Goal: Information Seeking & Learning: Learn about a topic

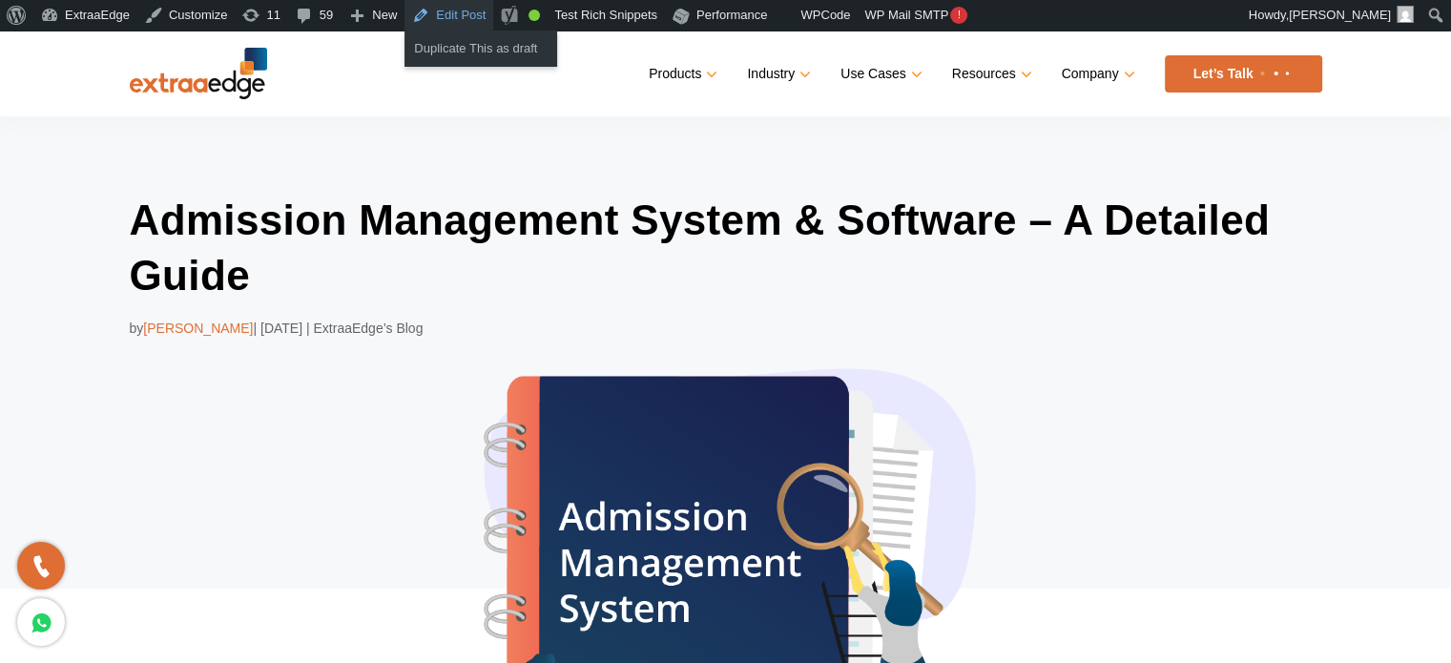
click at [465, 17] on link "Edit Post" at bounding box center [448, 15] width 89 height 31
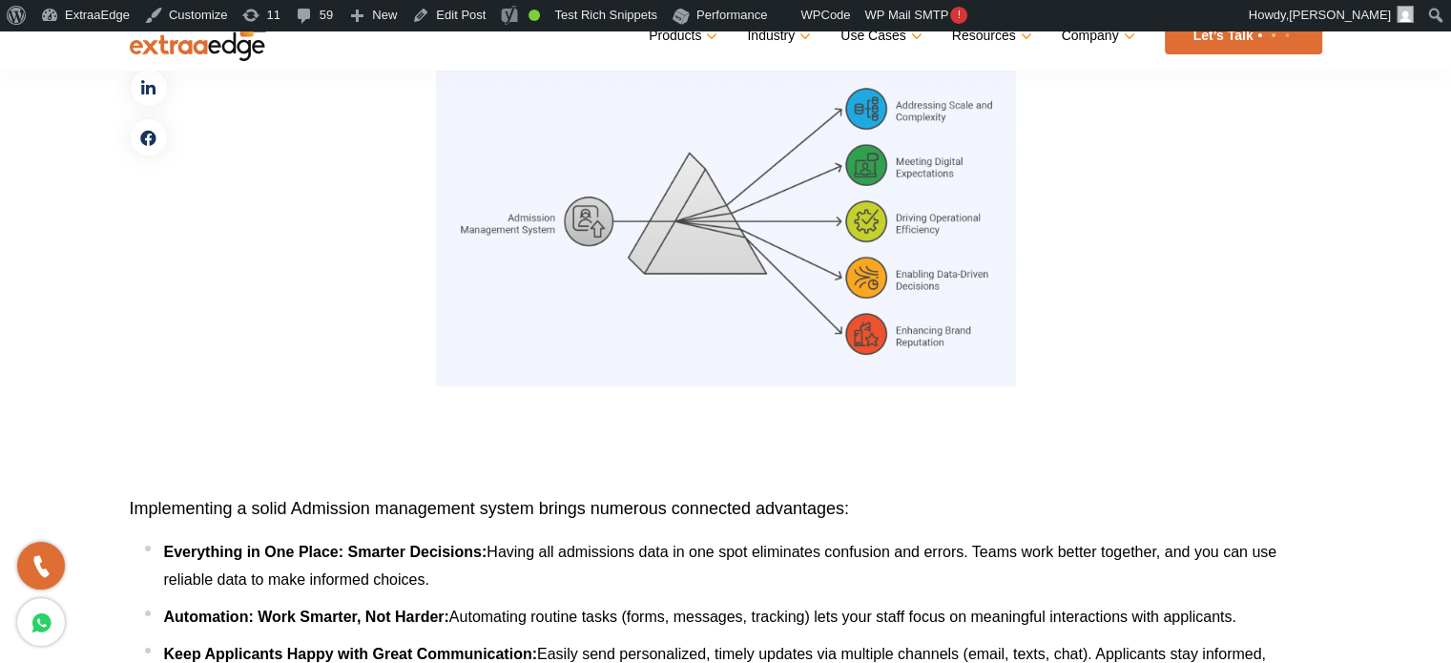
scroll to position [7250, 0]
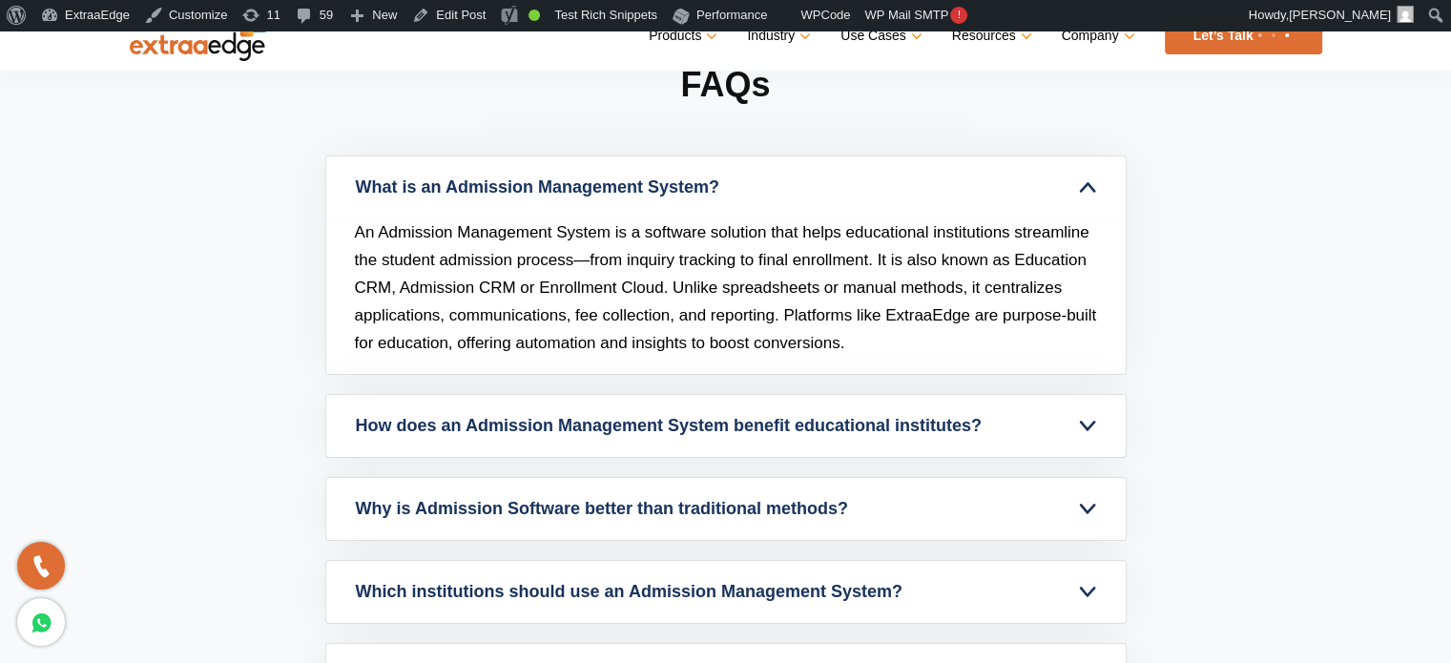
scroll to position [13737, 0]
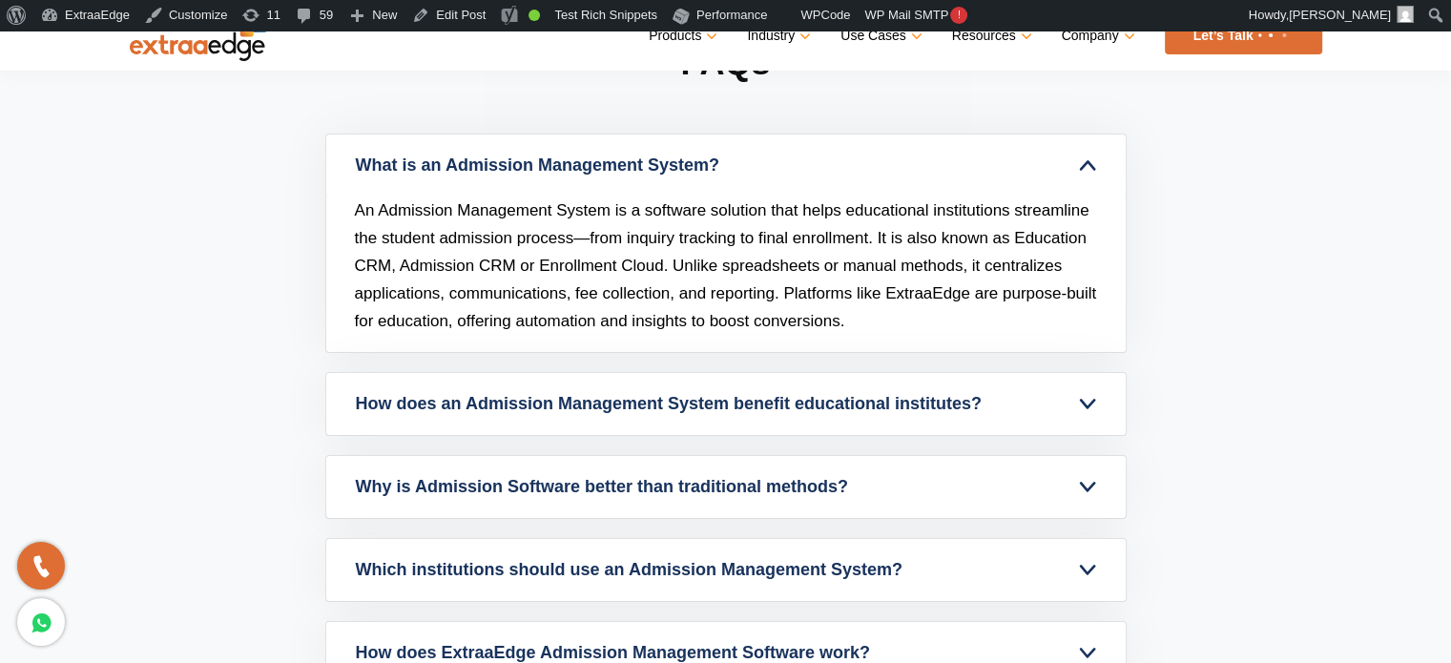
click at [954, 181] on link "What is an Admission Management System?" at bounding box center [725, 166] width 799 height 62
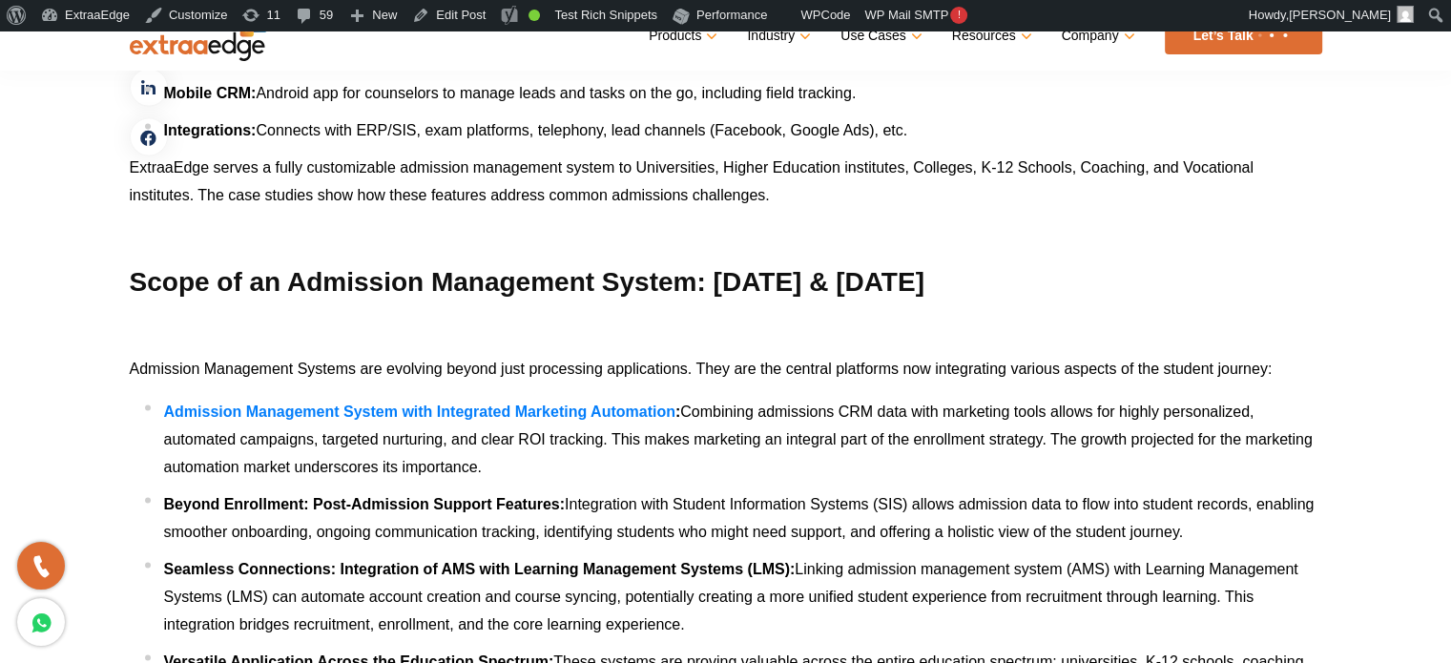
scroll to position [10684, 0]
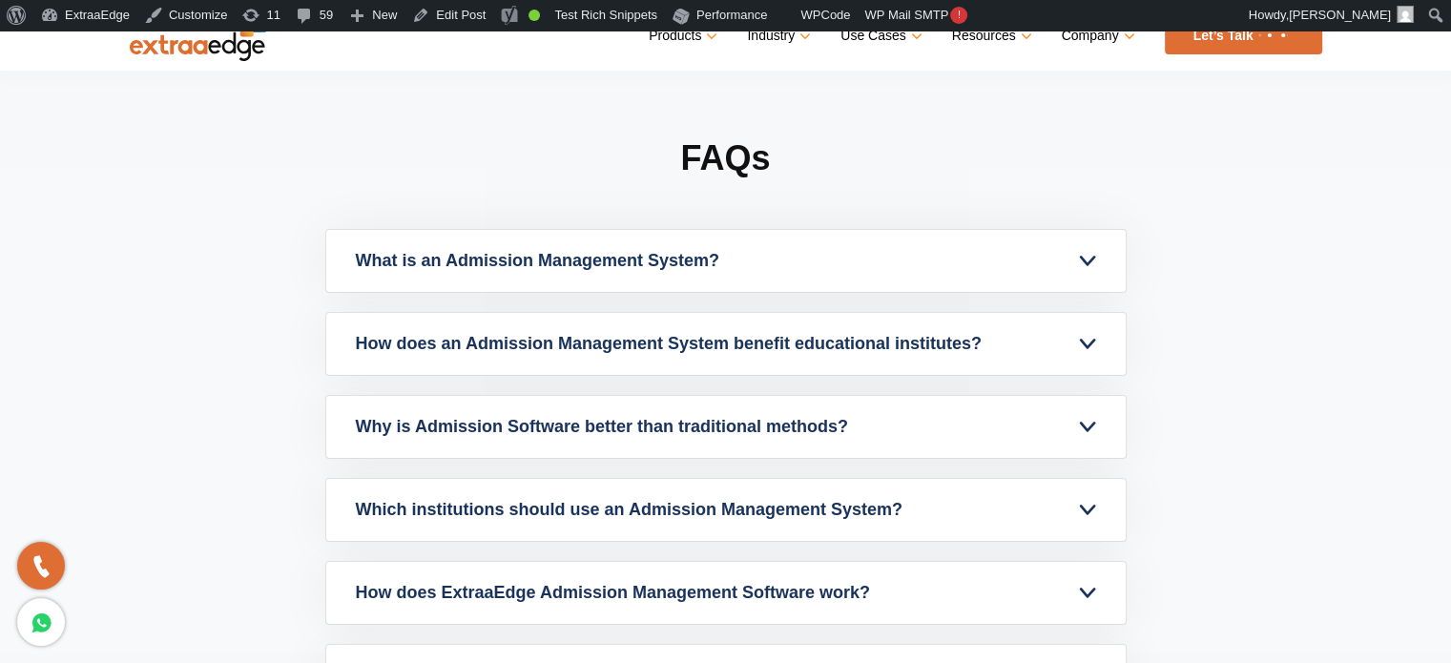
click at [569, 292] on link "What is an Admission Management System?" at bounding box center [725, 261] width 799 height 62
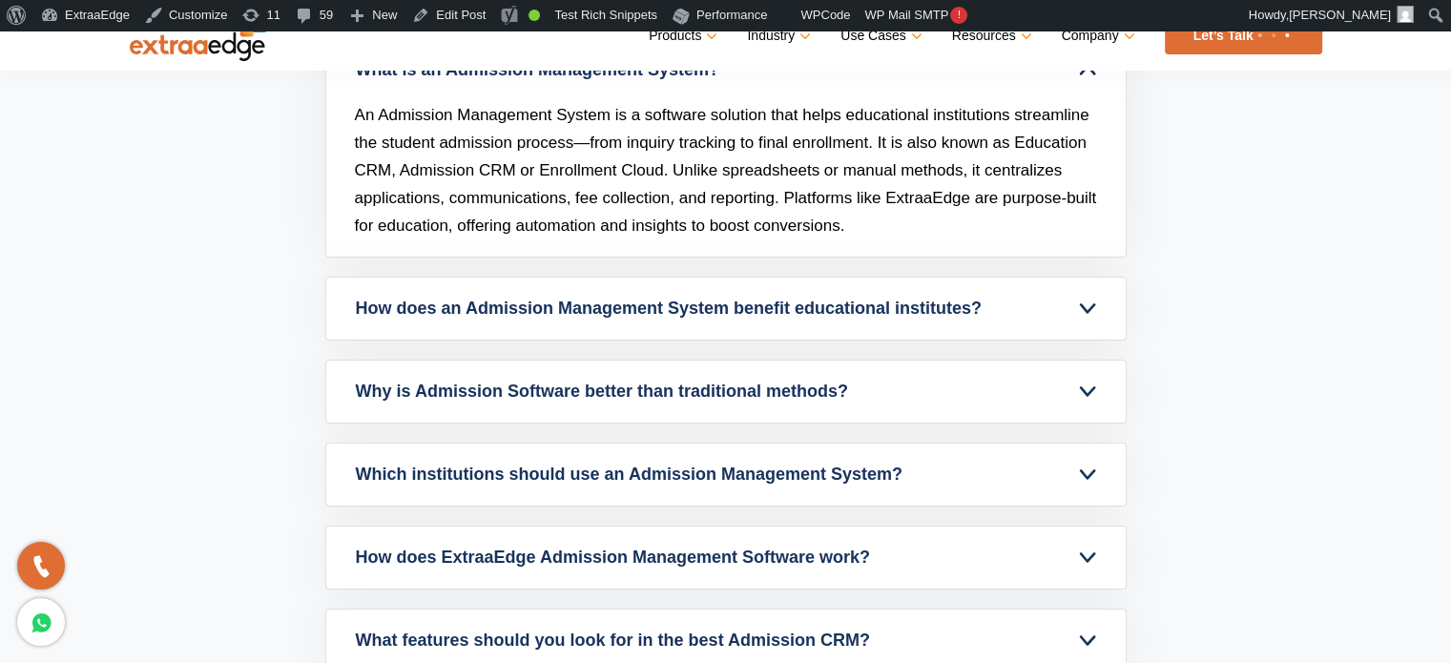
click at [614, 340] on link "How does an Admission Management System benefit educational institutes?" at bounding box center [725, 309] width 799 height 62
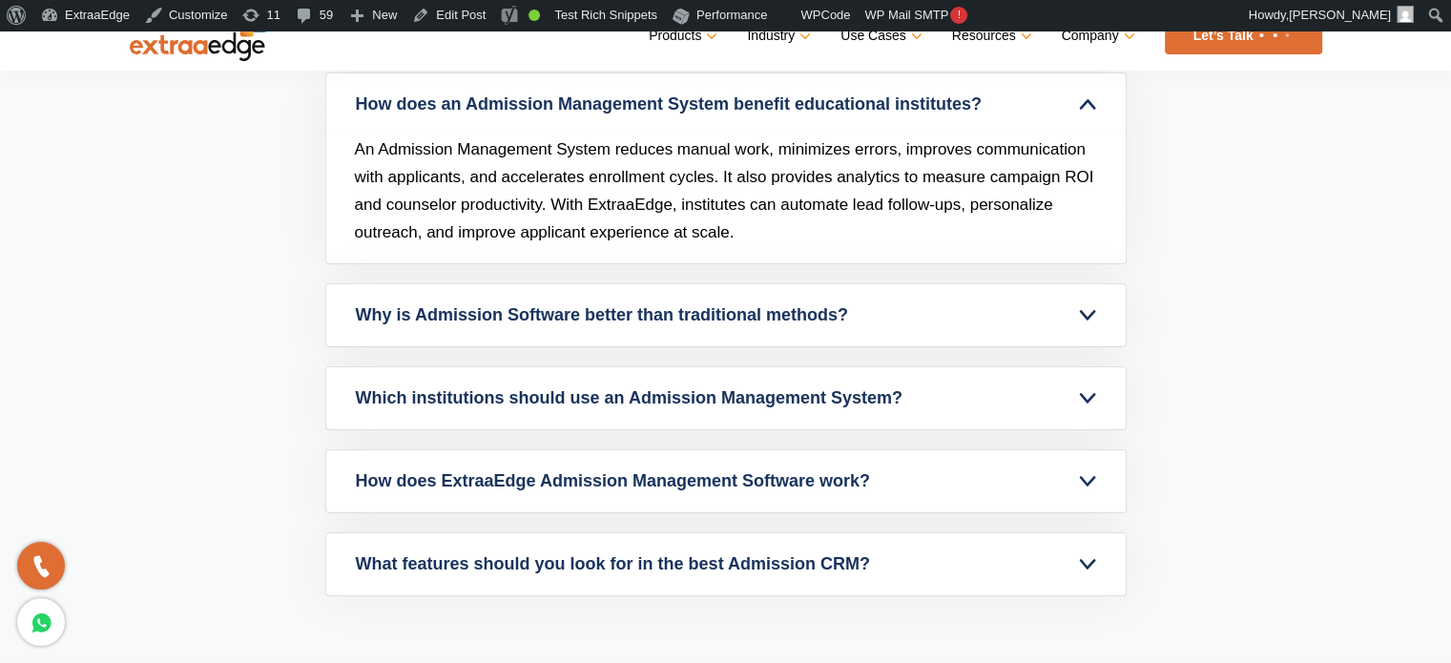
scroll to position [13928, 0]
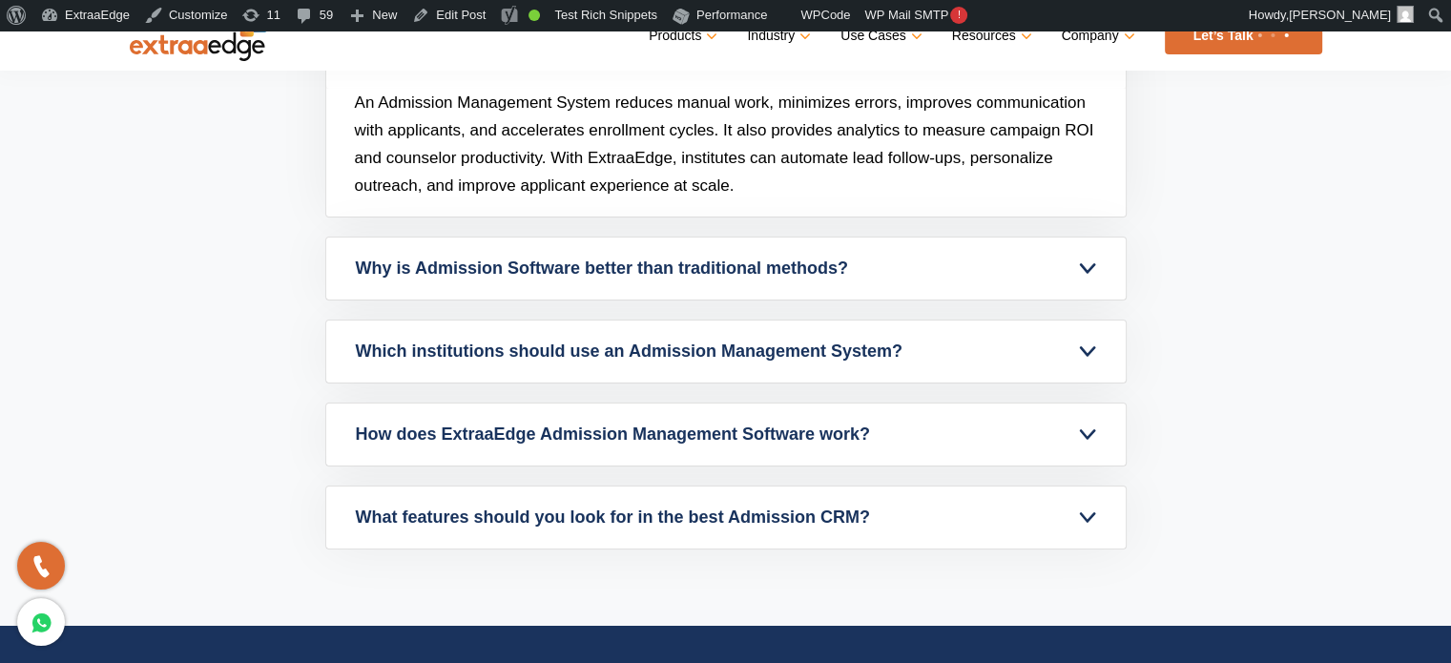
click at [578, 297] on link "Why is Admission Software better than traditional methods?" at bounding box center [725, 269] width 799 height 62
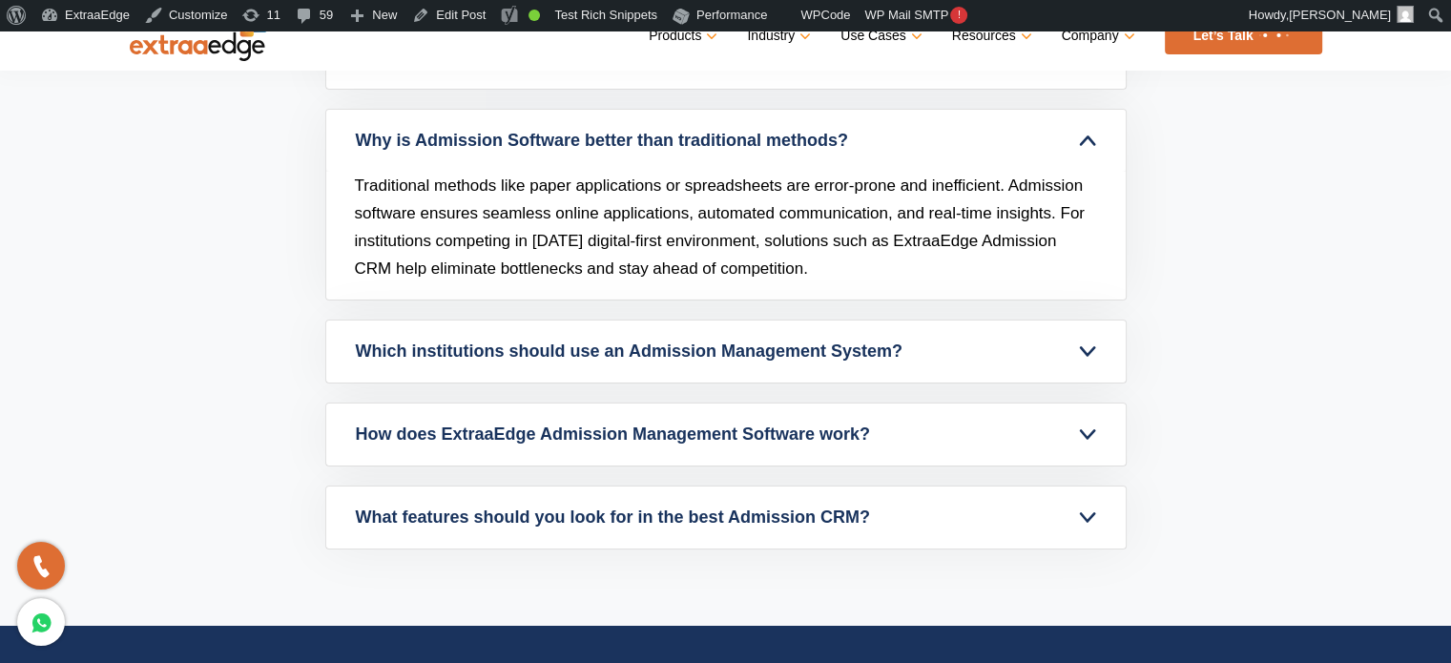
click at [553, 358] on link "Which institutions should use an Admission Management System?" at bounding box center [725, 352] width 799 height 62
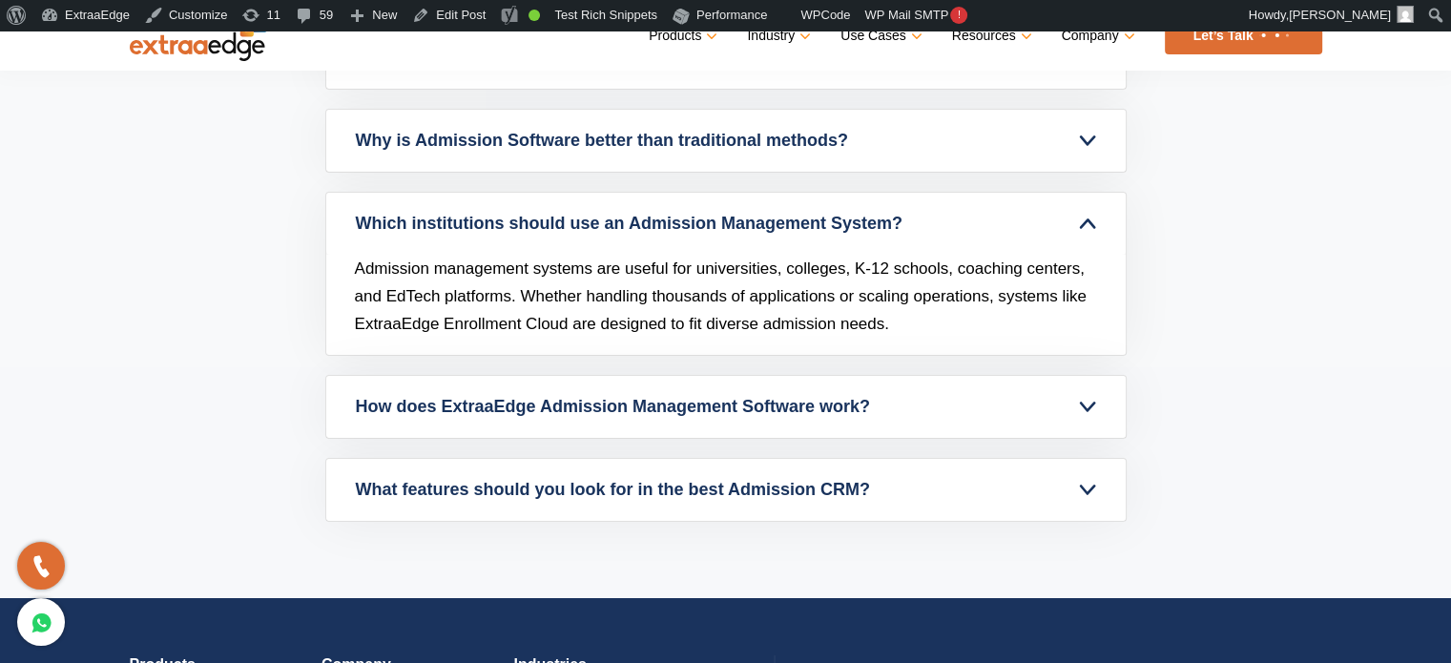
scroll to position [14023, 0]
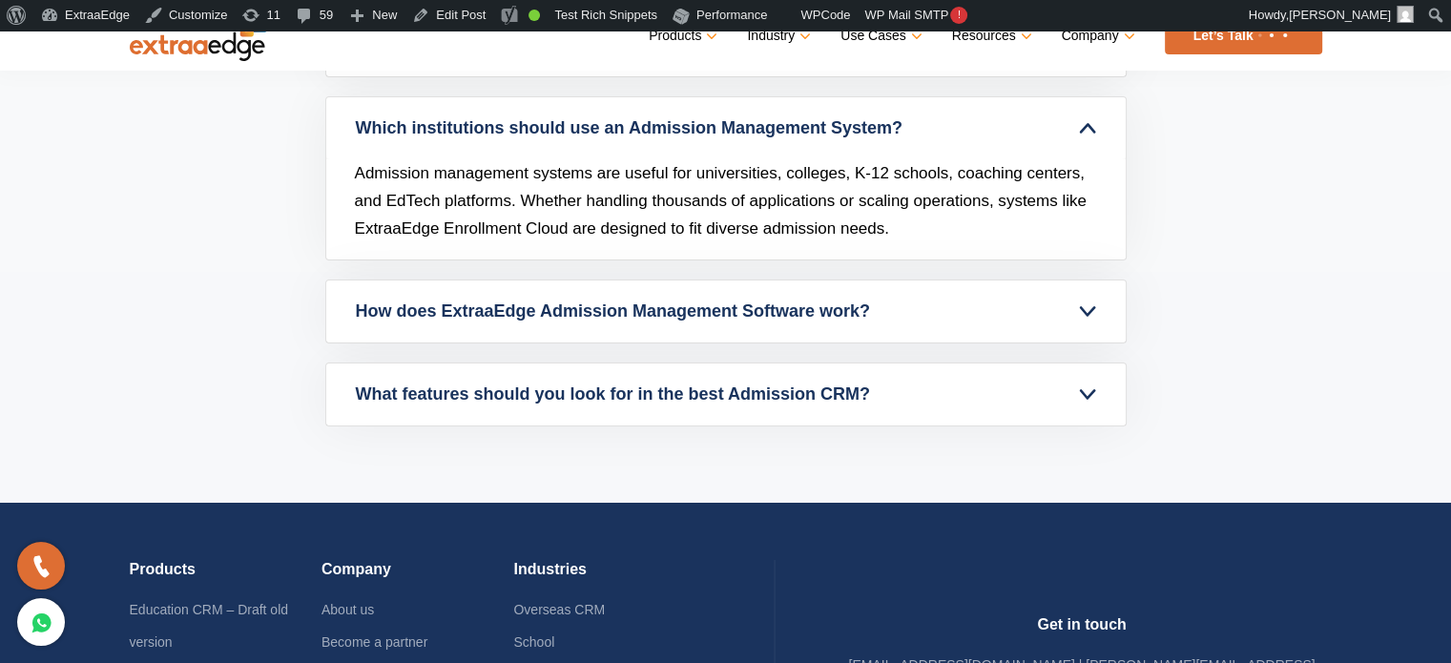
click at [632, 323] on link "How does ExtraaEdge Admission Management Software work?" at bounding box center [725, 311] width 799 height 62
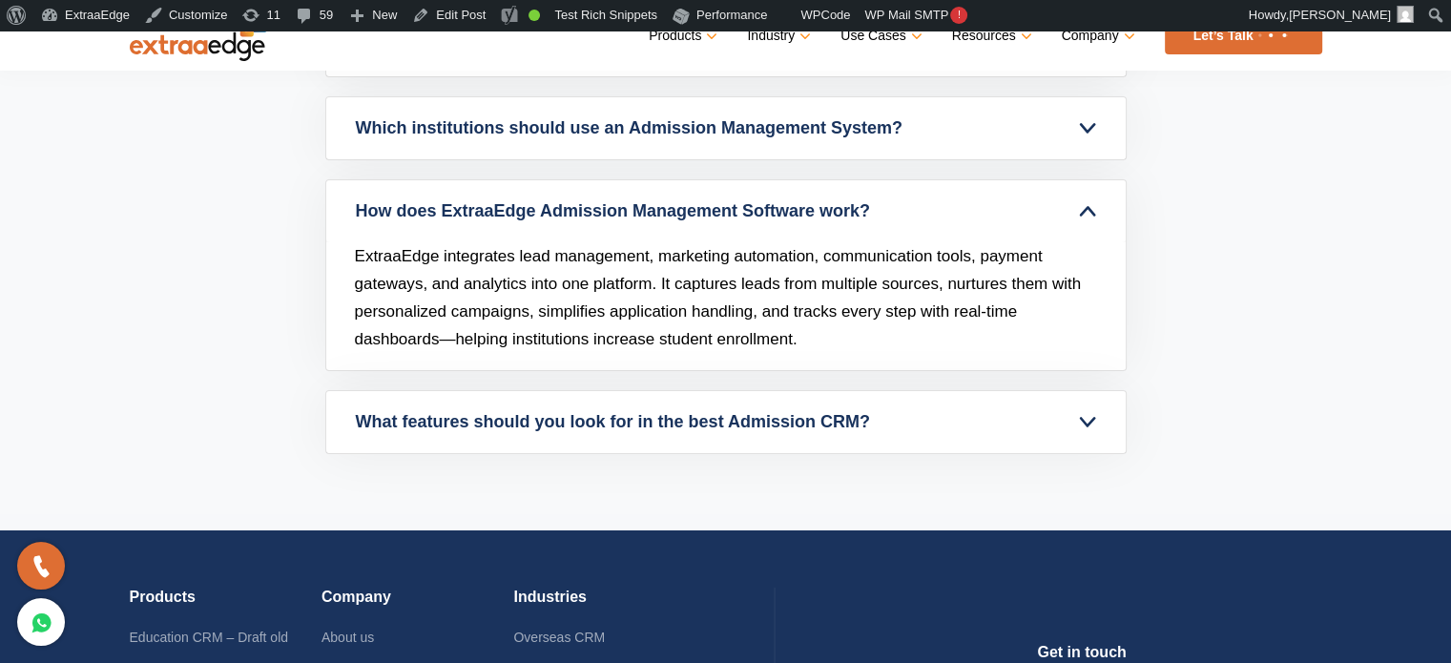
click at [504, 446] on link "What features should you look for in the best Admission CRM?" at bounding box center [725, 422] width 799 height 62
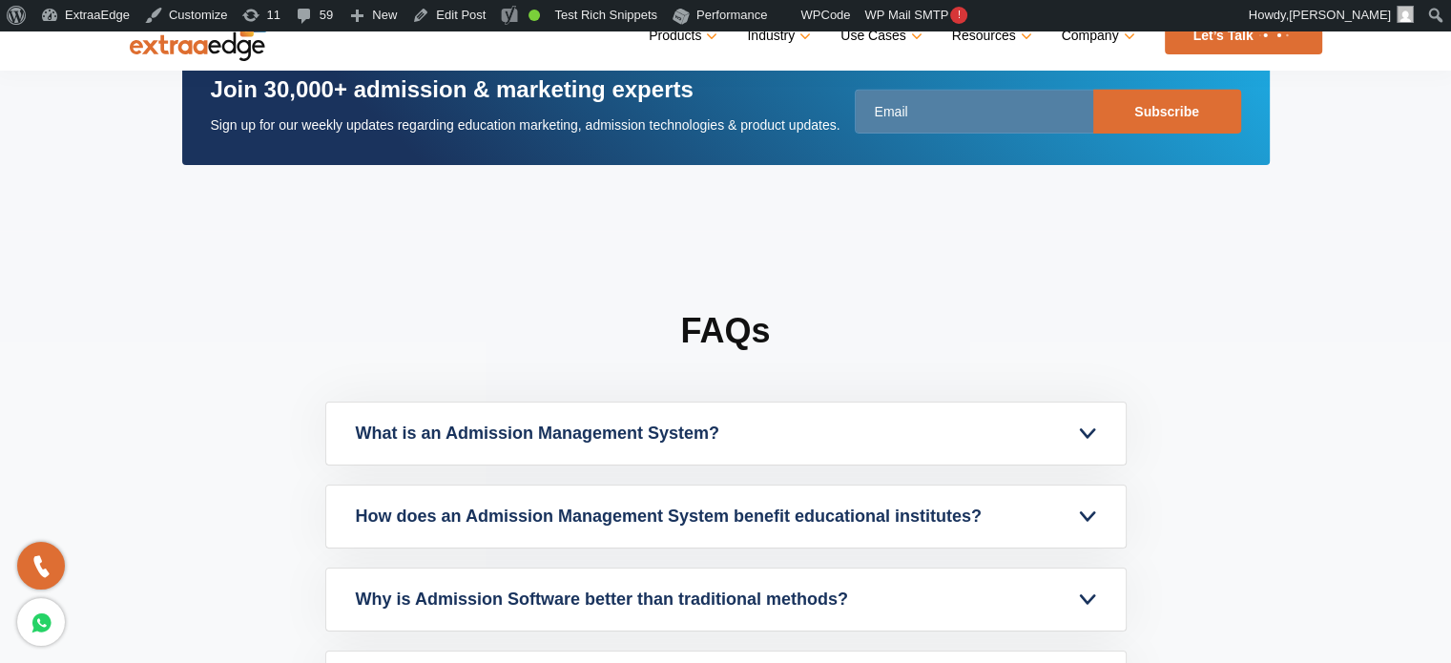
scroll to position [13451, 0]
